Goal: Task Accomplishment & Management: Manage account settings

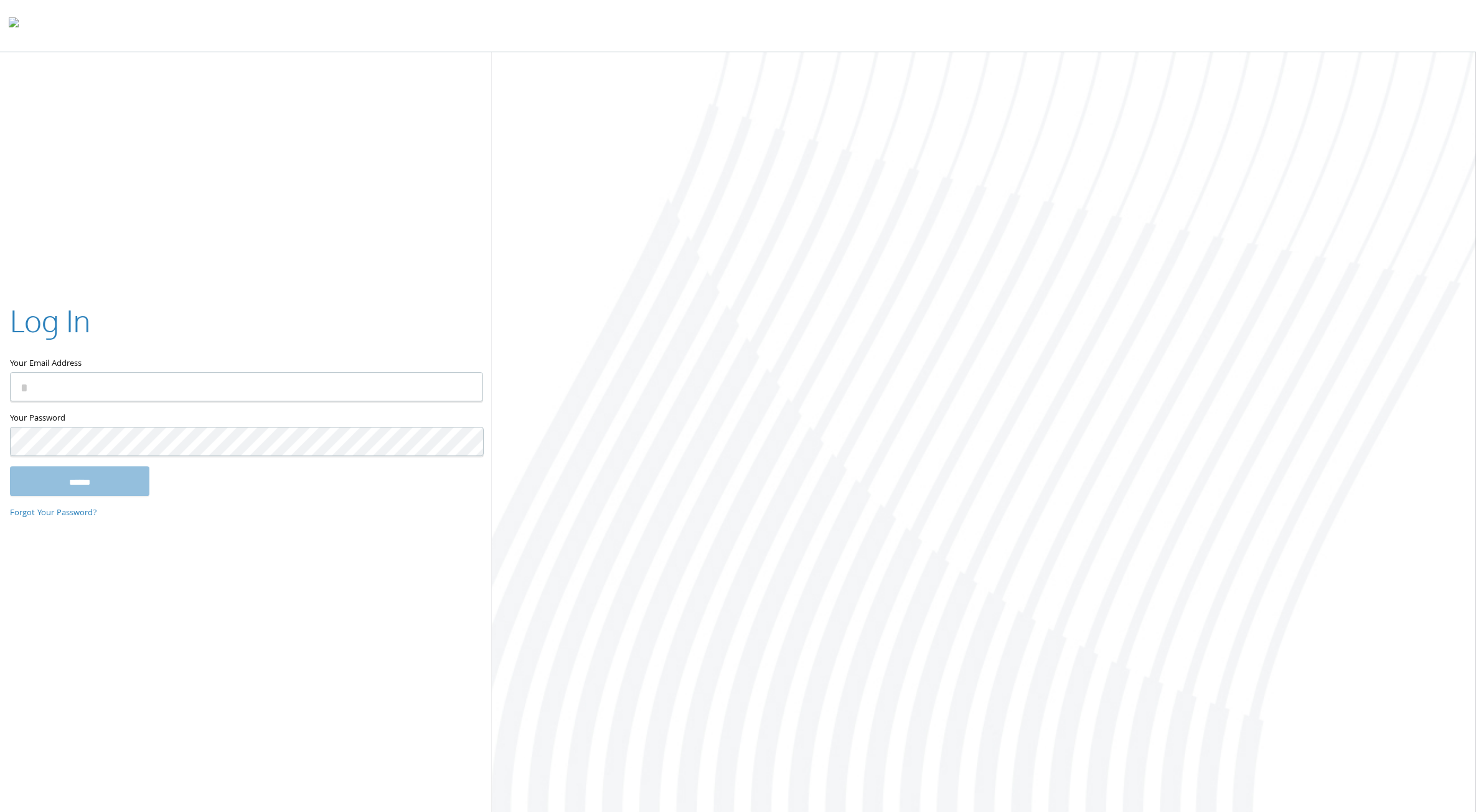
type input "**********"
click at [110, 482] on input "******" at bounding box center [79, 481] width 140 height 30
